Goal: Task Accomplishment & Management: Use online tool/utility

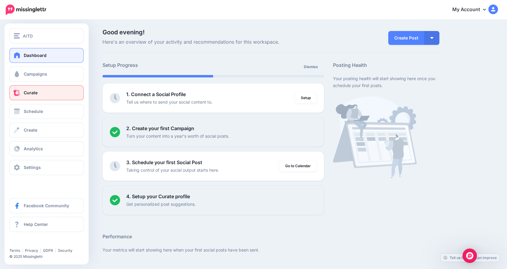
click at [48, 96] on link "Curate" at bounding box center [46, 92] width 75 height 15
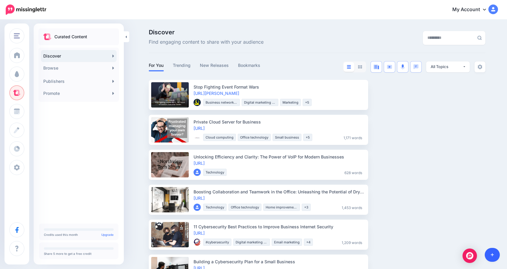
click at [492, 255] on icon at bounding box center [492, 254] width 3 height 4
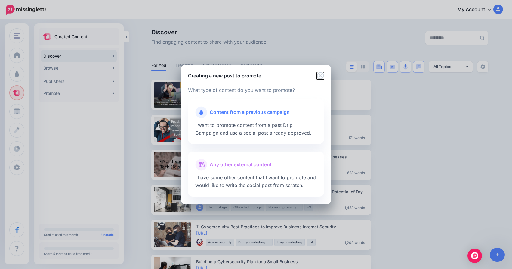
click at [321, 73] on icon "Close" at bounding box center [320, 75] width 7 height 7
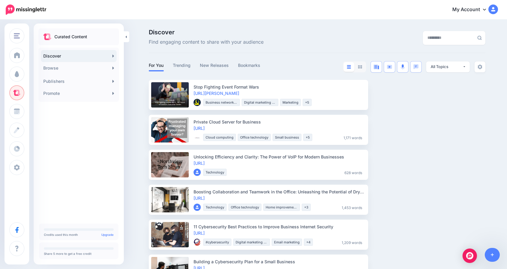
click at [450, 162] on ul "Stop Fighting Event Format Wars https://lttr.ai/AitES We & Goliath" at bounding box center [317, 269] width 337 height 379
click at [256, 20] on div "Discover Find engaging content to share with your audience For You Trending New…" at bounding box center [253, 244] width 507 height 448
